Goal: Task Accomplishment & Management: Manage account settings

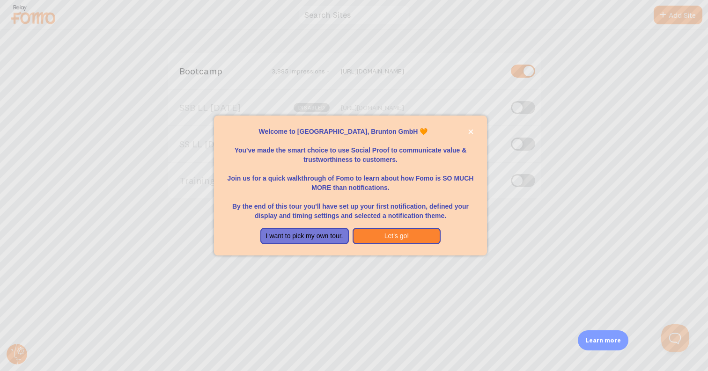
click at [14, 352] on div at bounding box center [354, 185] width 708 height 371
click at [466, 133] on button "close," at bounding box center [471, 132] width 10 height 10
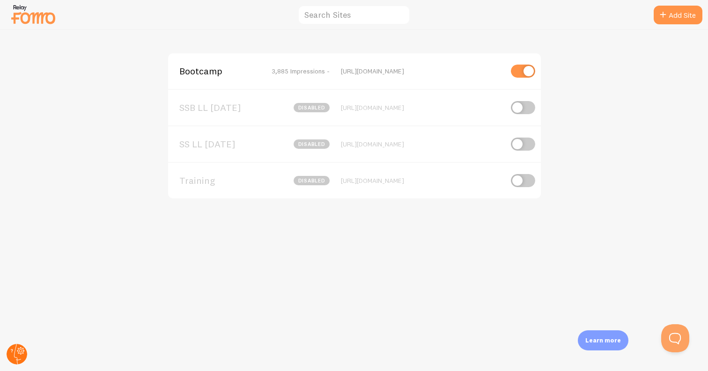
click at [21, 359] on circle at bounding box center [17, 354] width 21 height 21
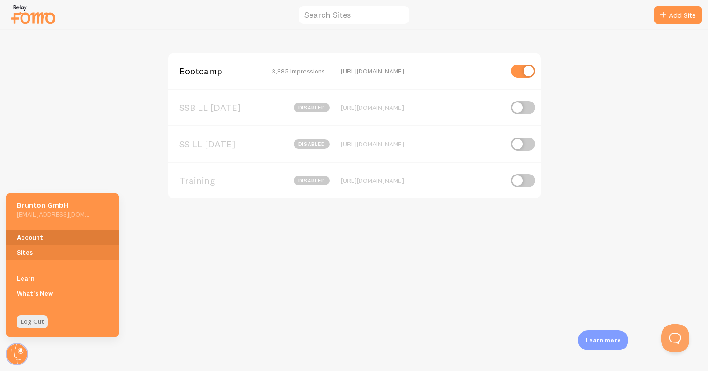
click at [42, 241] on link "Account" at bounding box center [63, 237] width 114 height 15
